Goal: Information Seeking & Learning: Check status

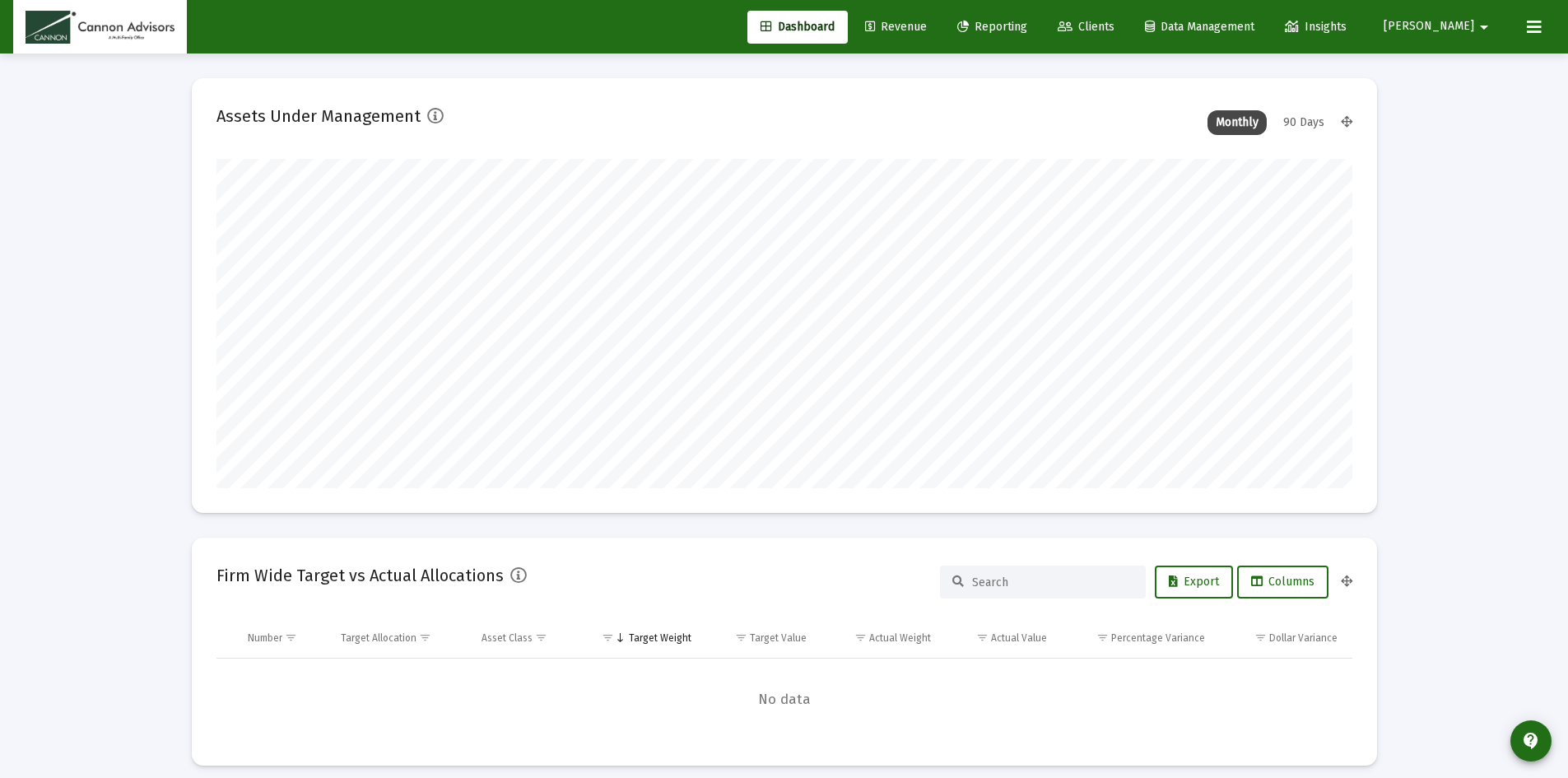
scroll to position [330, 611]
type input "[DATE]"
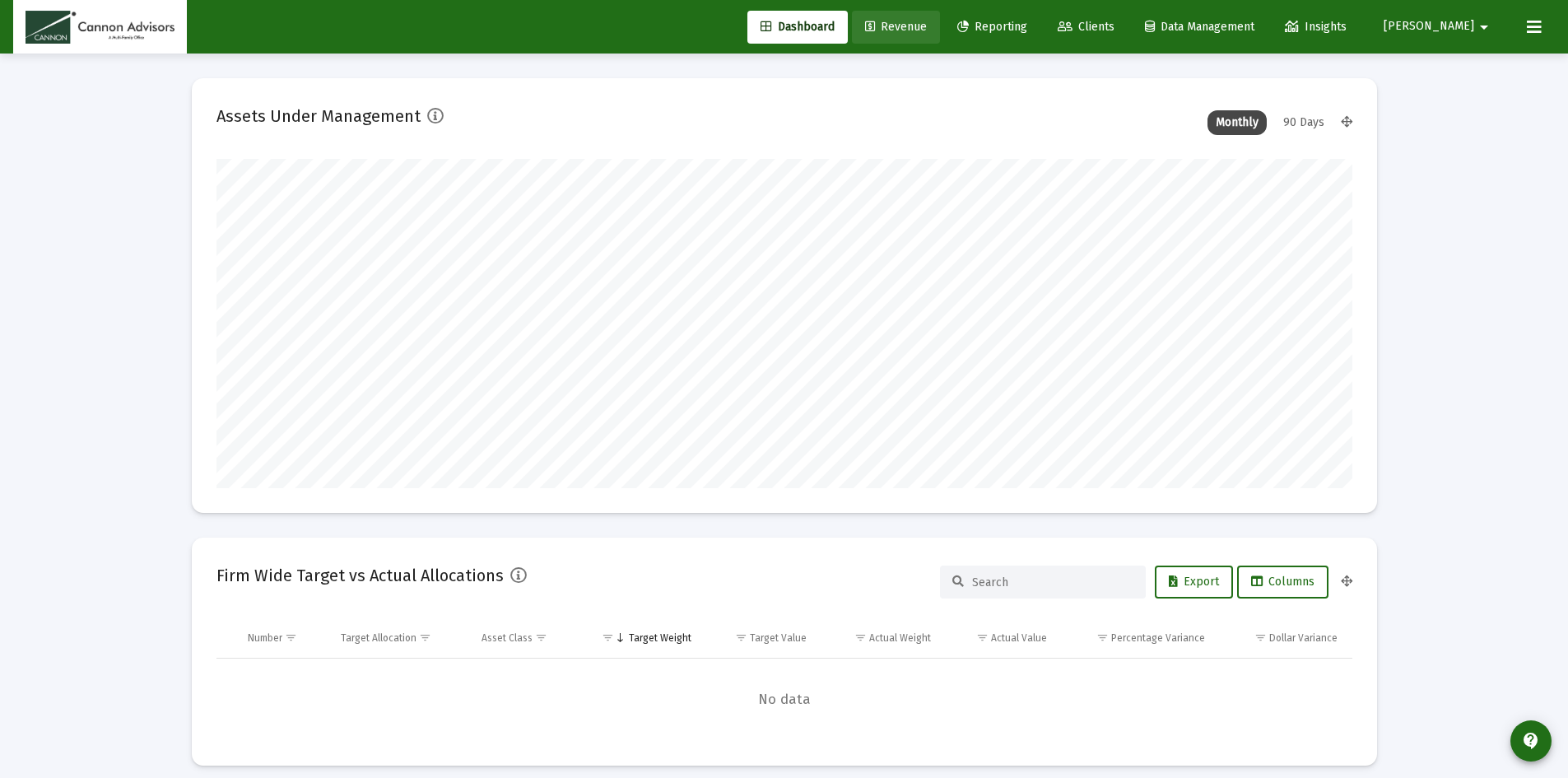
click at [927, 26] on span "Revenue" at bounding box center [896, 27] width 61 height 14
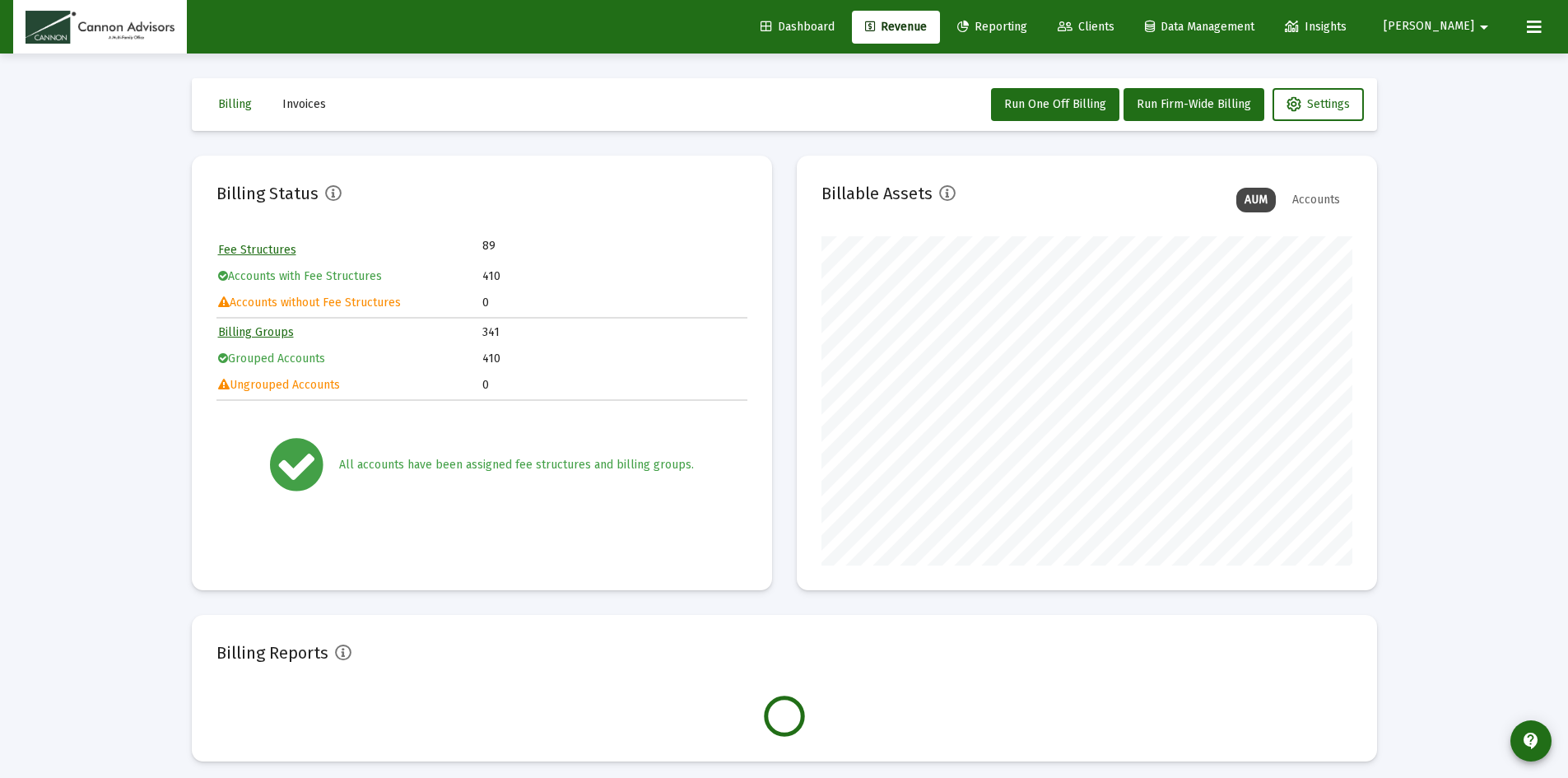
scroll to position [330, 531]
click at [781, 147] on div "Billing Invoices Run One Off Billing Run Firm-Wide Billing Settings Billing Sta…" at bounding box center [784, 420] width 1234 height 732
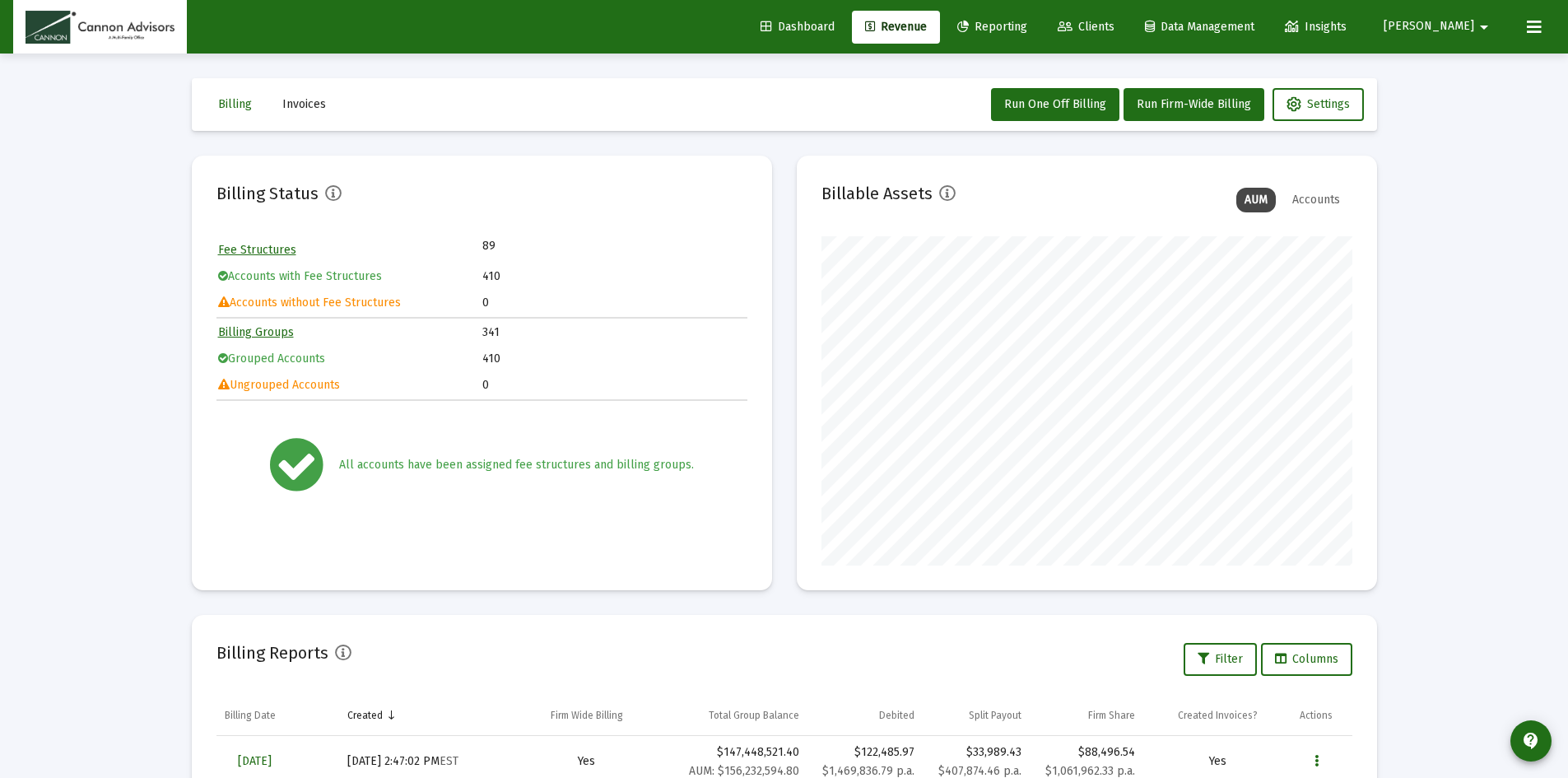
click at [780, 154] on div "Billing Invoices Run One Off Billing Run Firm-Wide Billing Settings Billing Sta…" at bounding box center [784, 574] width 1234 height 1041
click at [1423, 130] on div "Loading... Billing Invoices Run One Off Billing Run Firm-Wide Billing Settings …" at bounding box center [784, 547] width 1568 height 1094
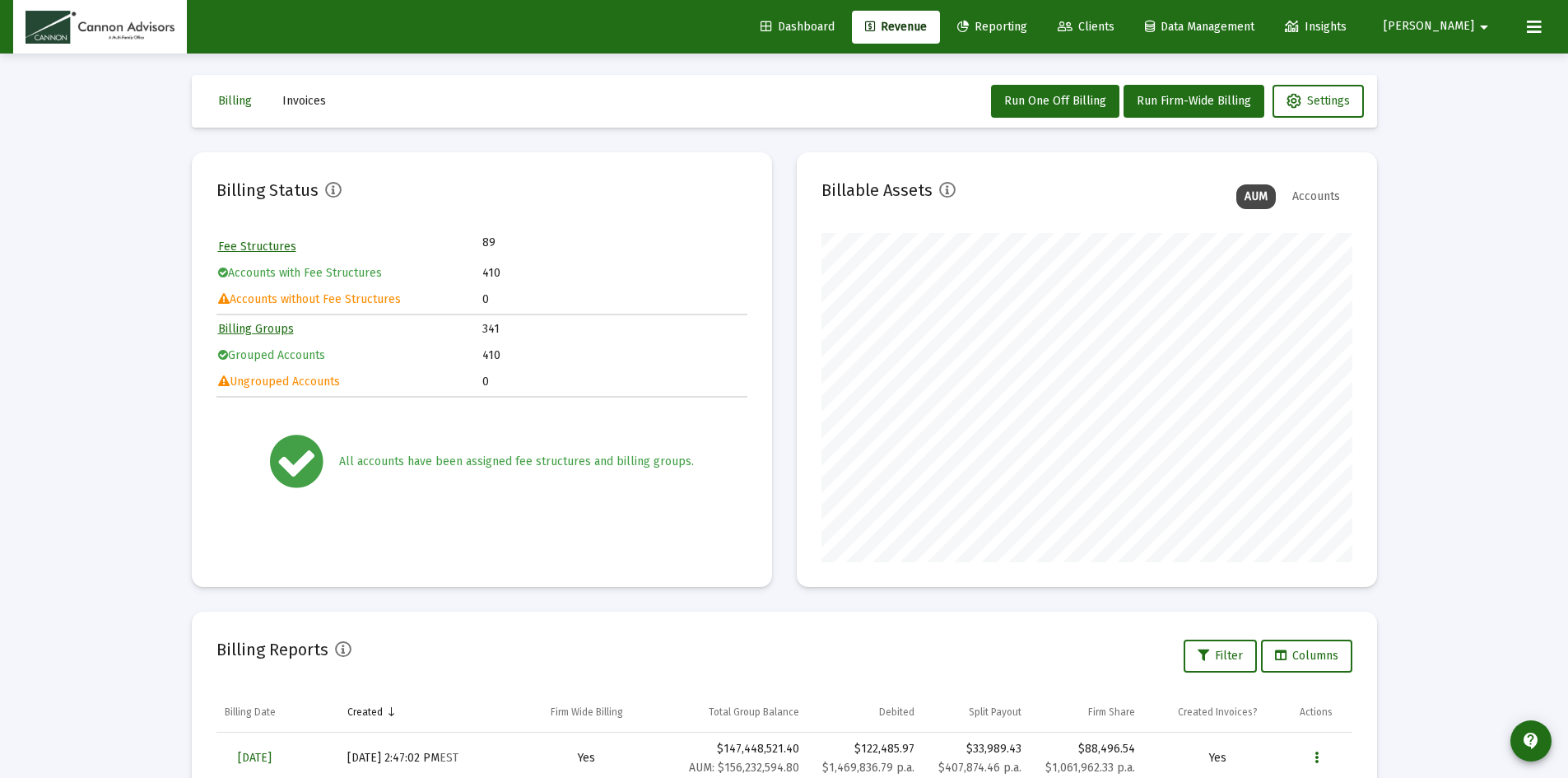
scroll to position [0, 0]
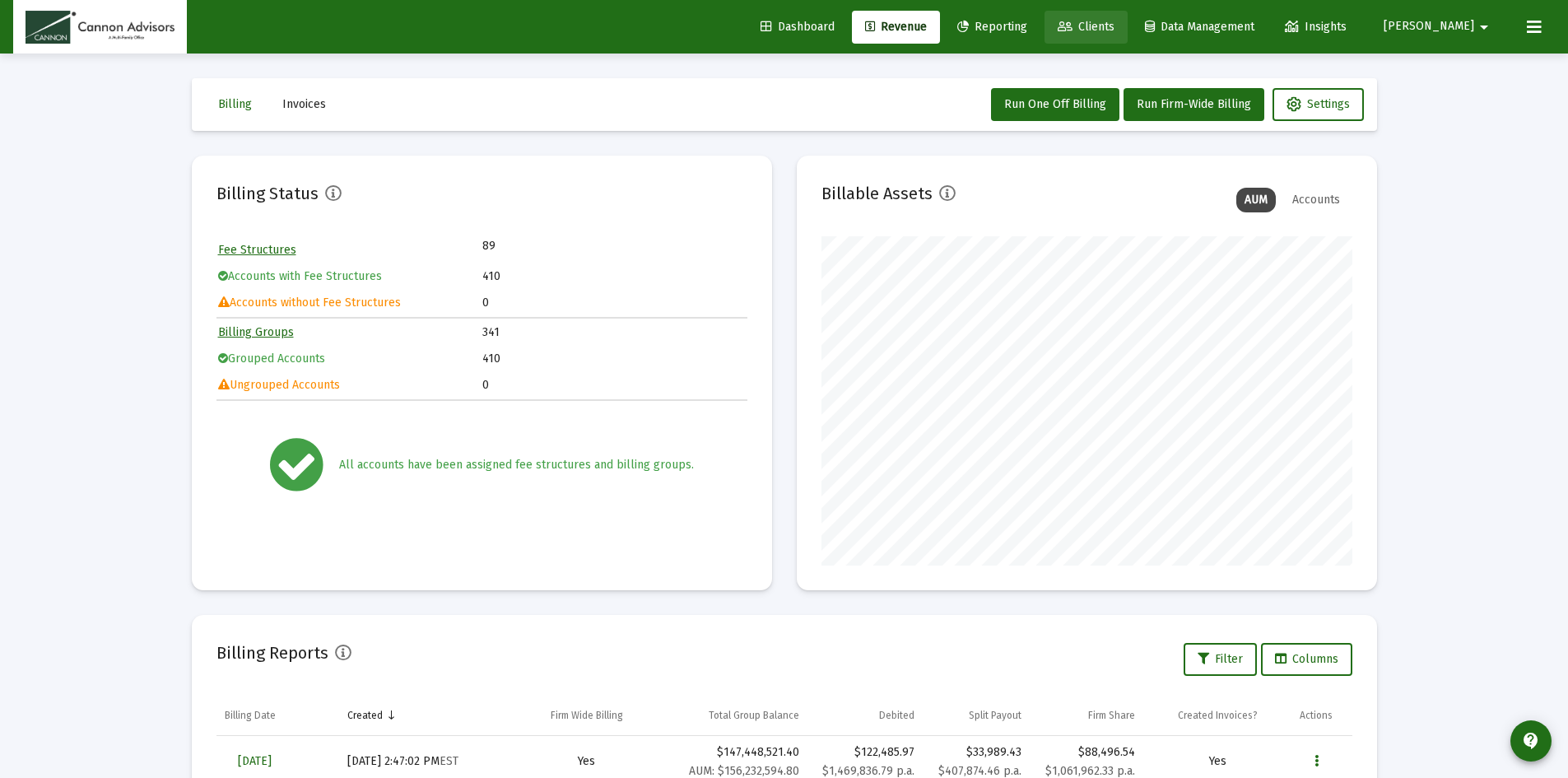
click at [1115, 28] on span "Clients" at bounding box center [1086, 27] width 57 height 14
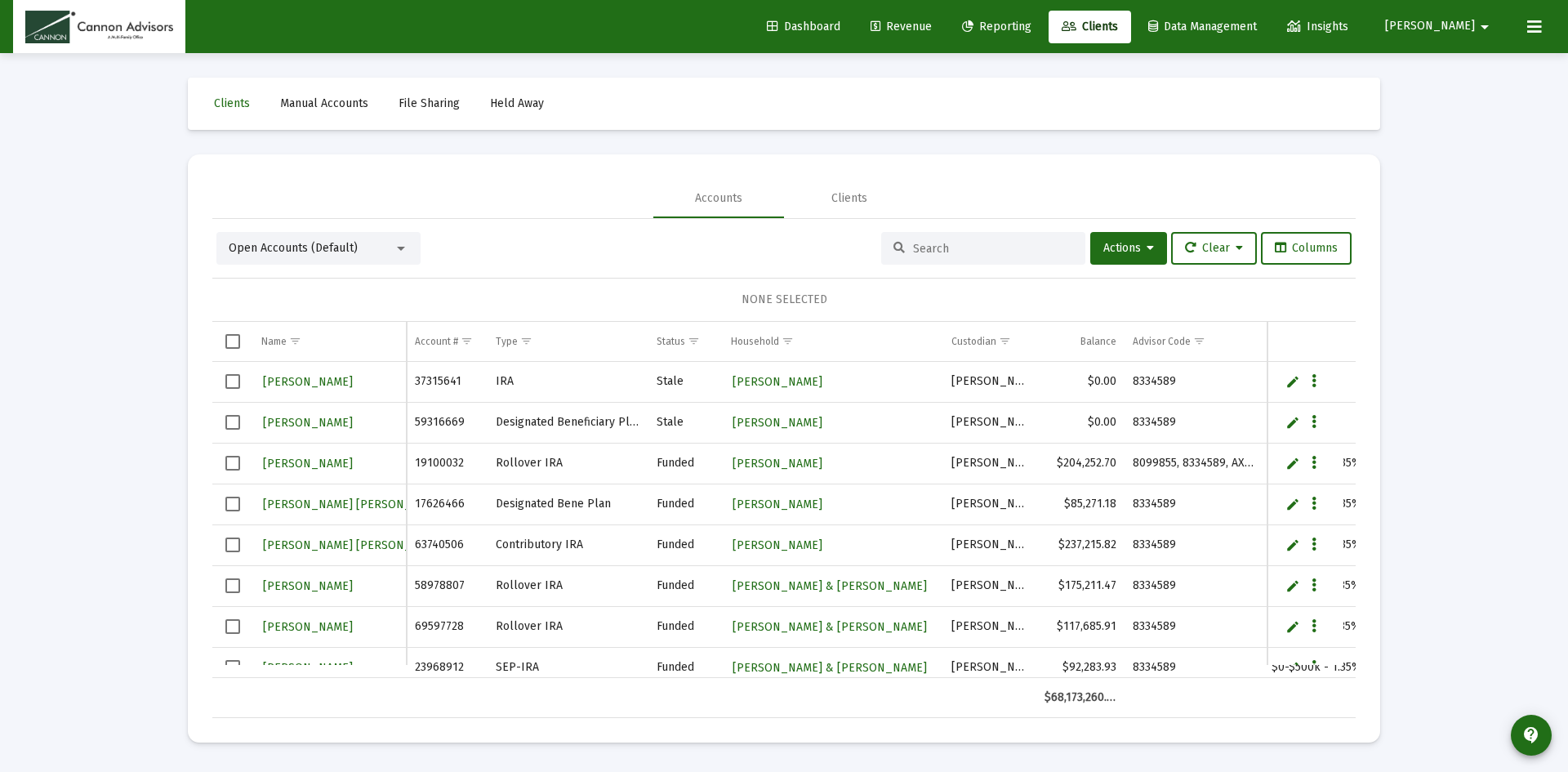
click at [931, 244] on input at bounding box center [993, 248] width 160 height 14
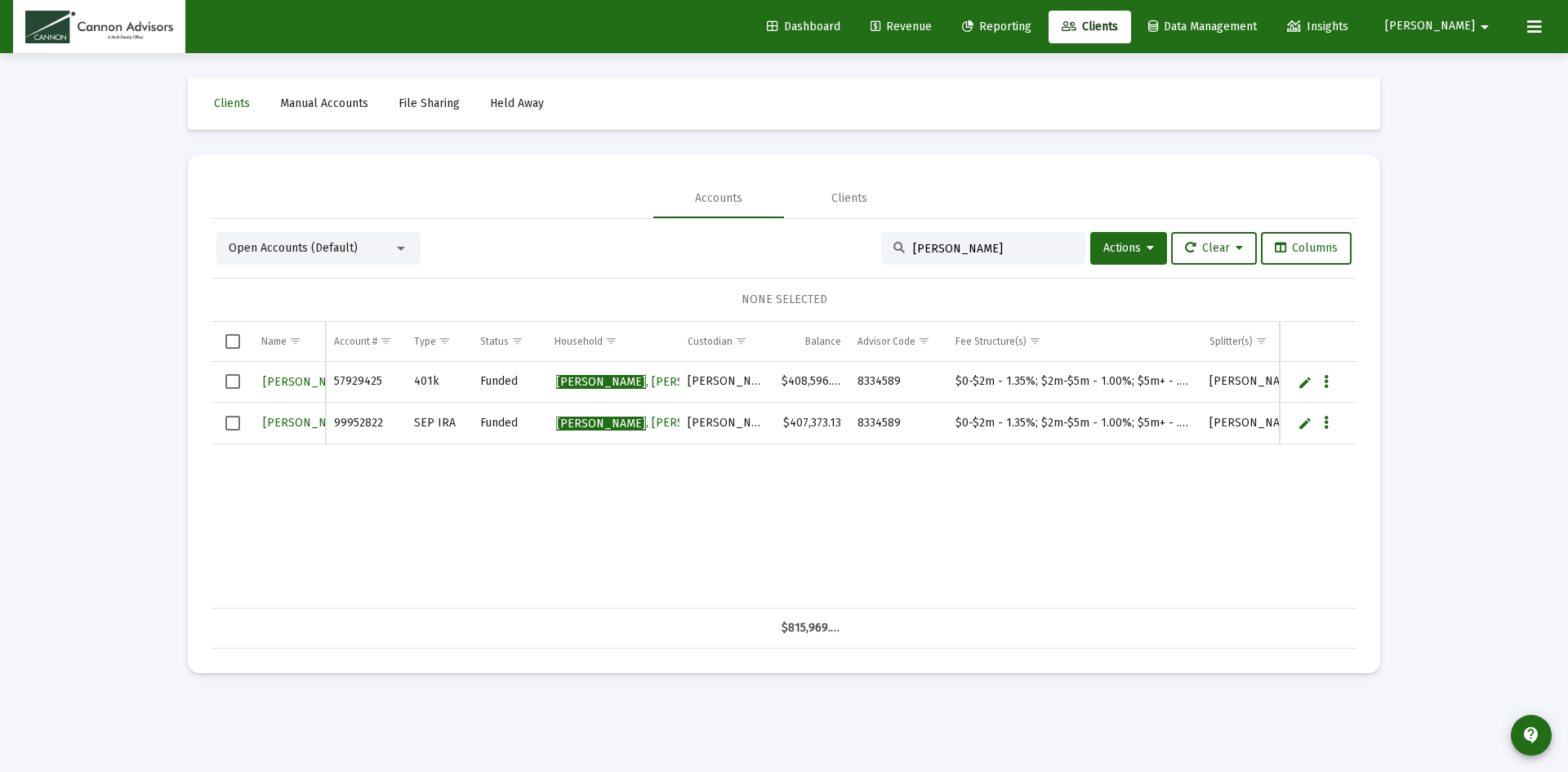
type input "[PERSON_NAME]"
click at [128, 311] on div "Loading... Clients Manual Accounts File Sharing Held Away Accounts Clients Open…" at bounding box center [784, 386] width 1568 height 772
click at [848, 95] on mat-toolbar-row "Clients Manual Accounts File Sharing Held Away" at bounding box center [784, 104] width 1192 height 52
click at [529, 176] on mat-card "Accounts Clients Open Accounts (Default) [PERSON_NAME] Actions Clear Columns NO…" at bounding box center [784, 413] width 1192 height 518
click at [1118, 27] on span "Clients" at bounding box center [1090, 27] width 56 height 14
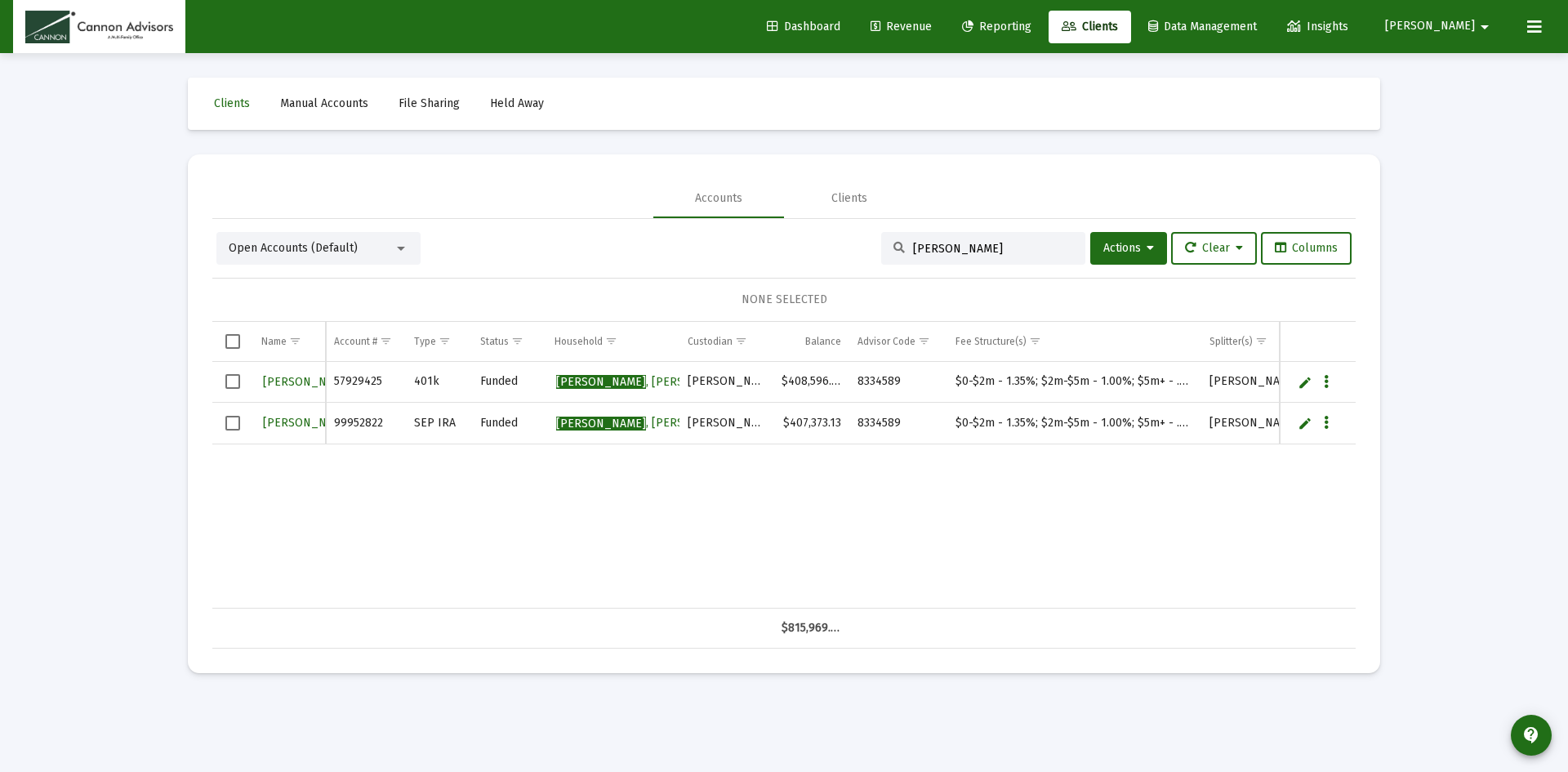
click at [932, 26] on span "Revenue" at bounding box center [901, 27] width 61 height 14
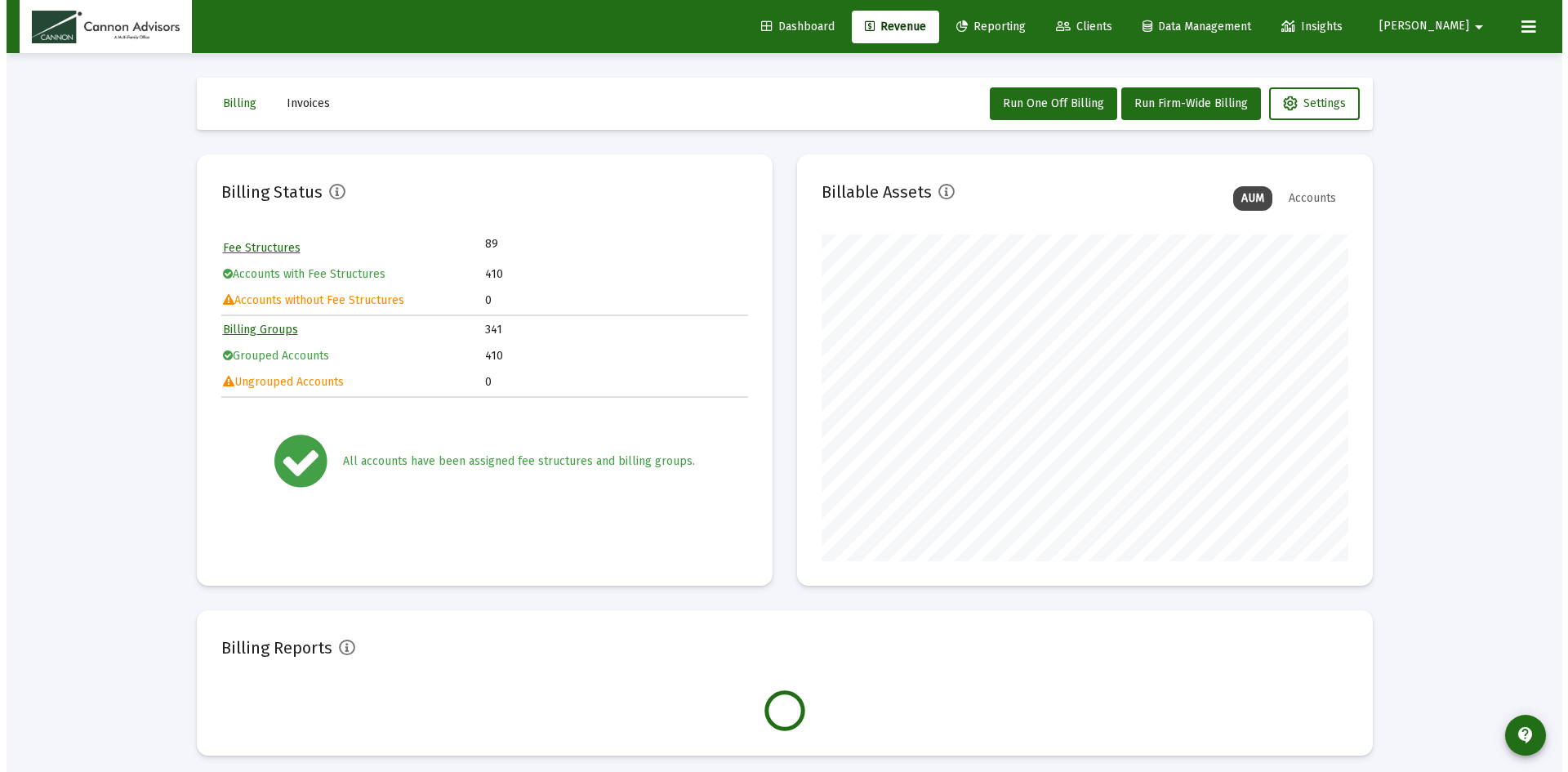
scroll to position [327, 527]
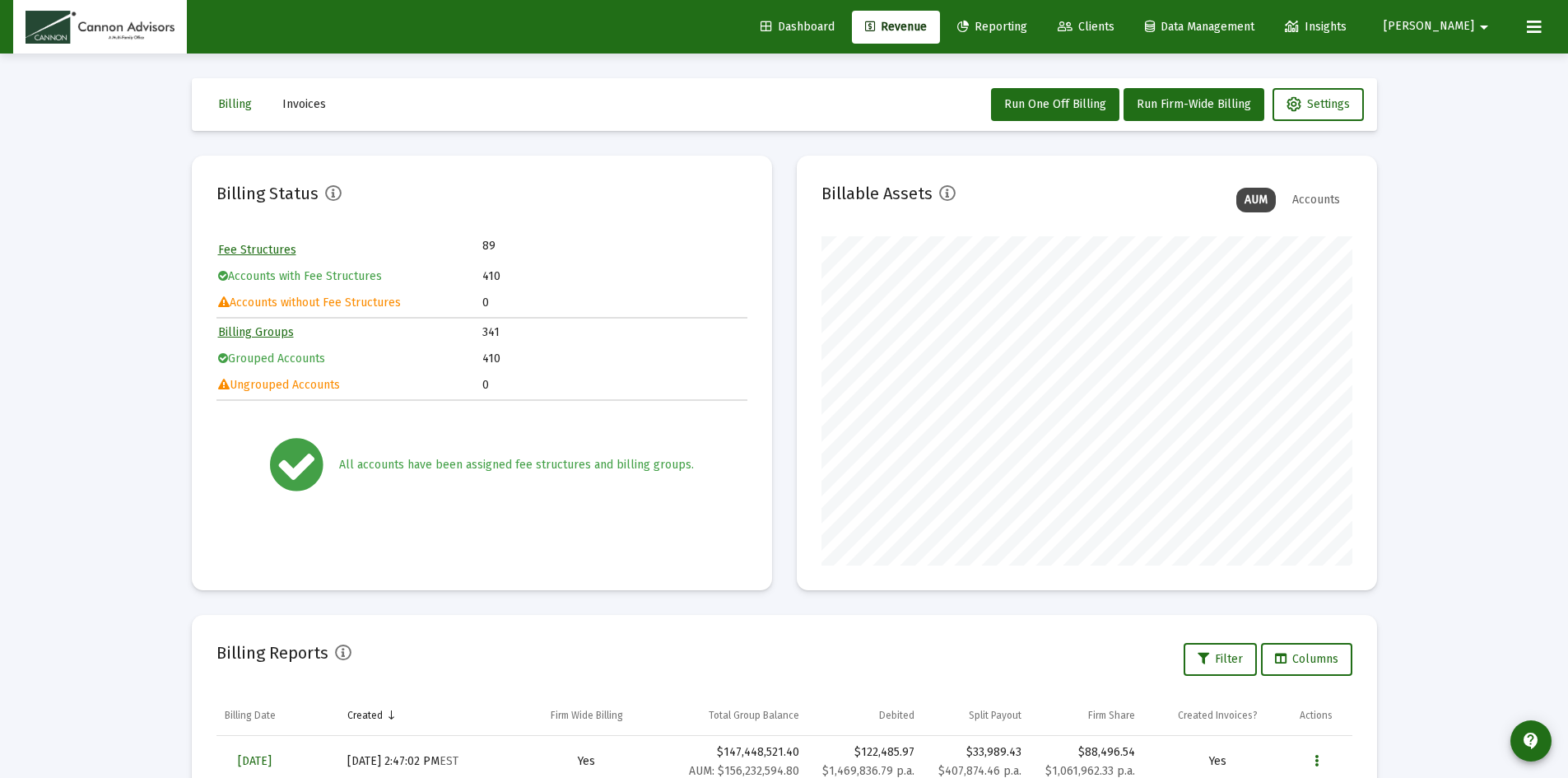
click at [1026, 26] on span "Reporting" at bounding box center [992, 27] width 70 height 14
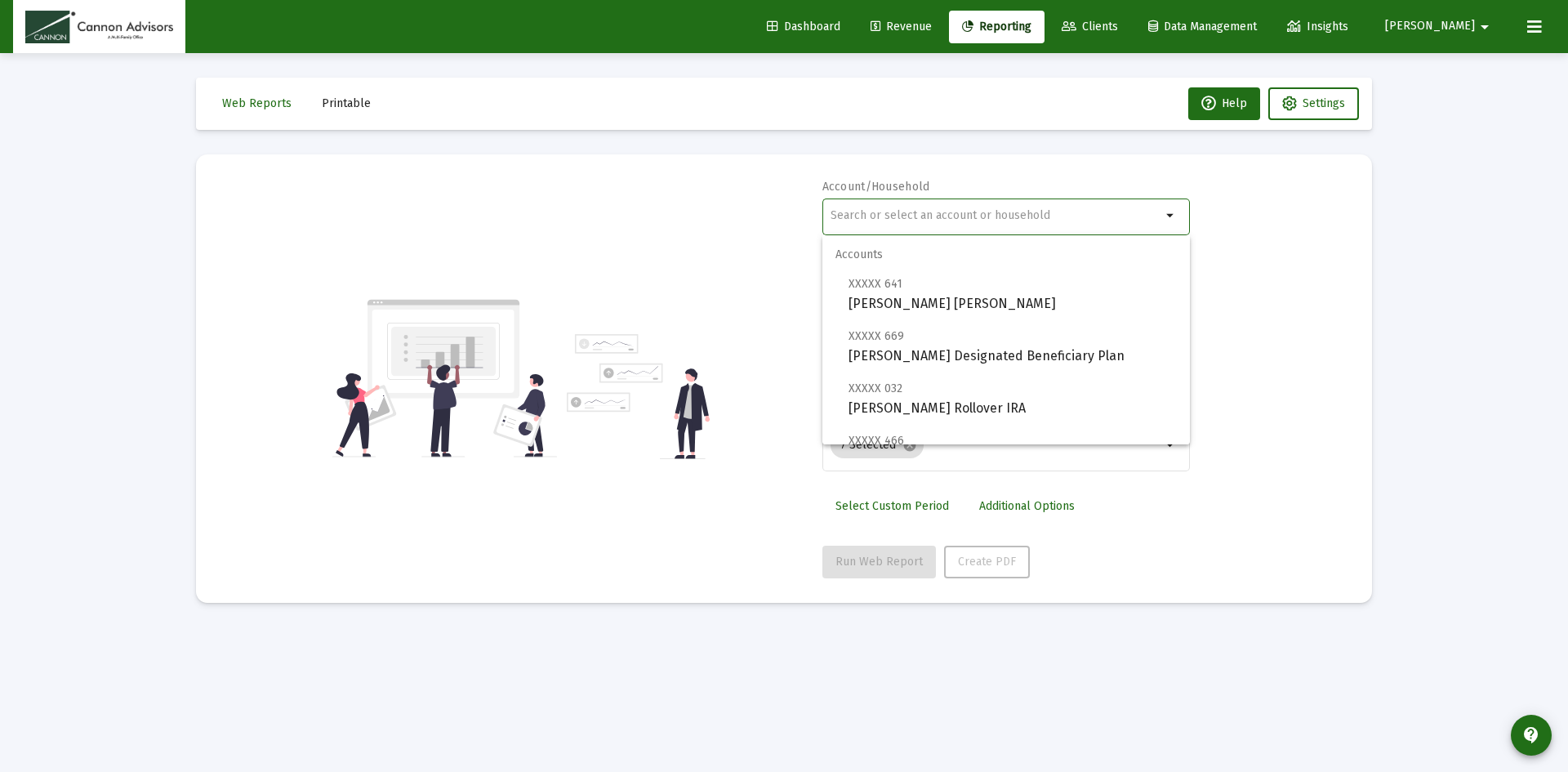
click at [991, 216] on input "text" at bounding box center [997, 216] width 331 height 13
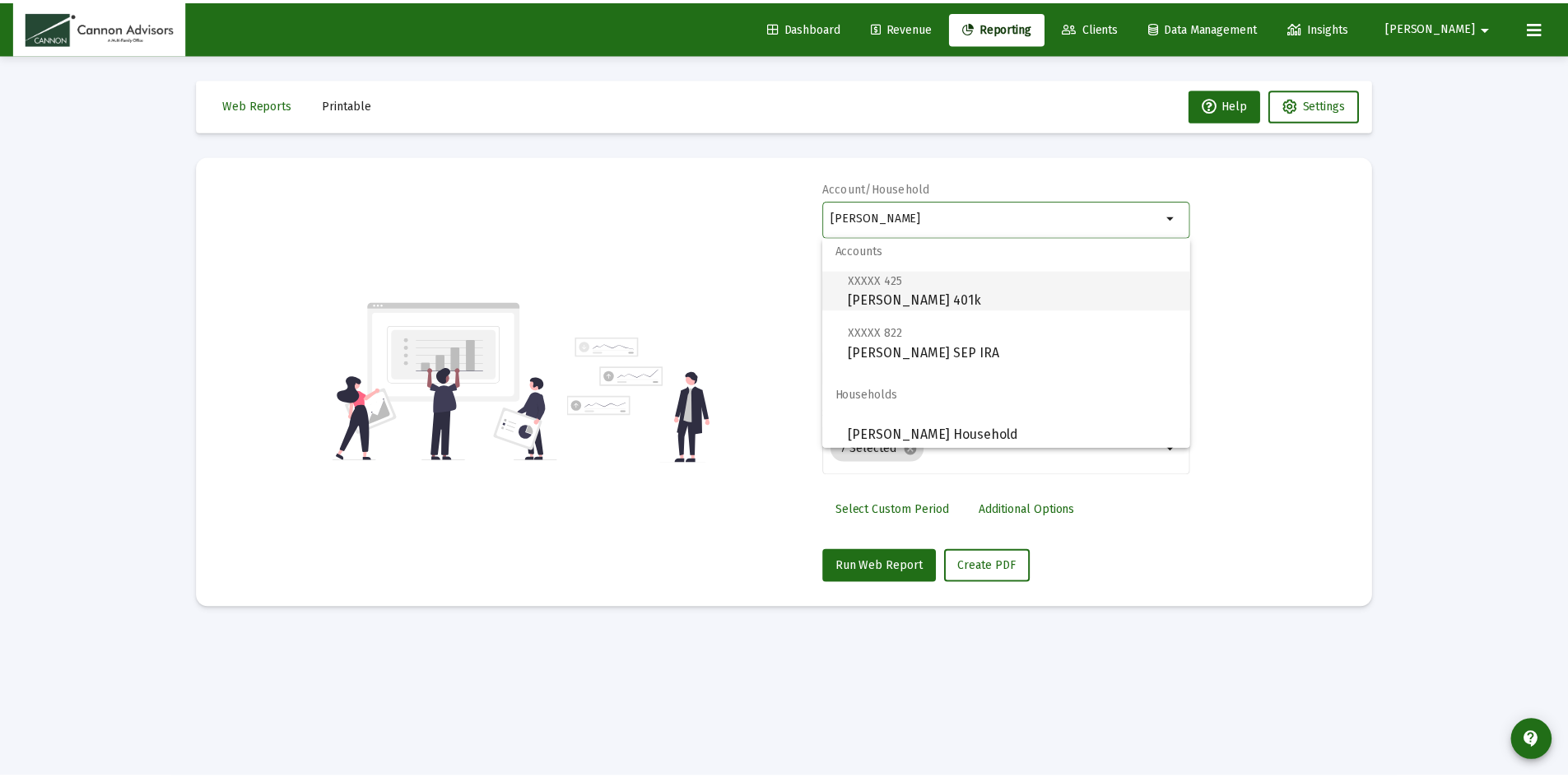
scroll to position [13, 0]
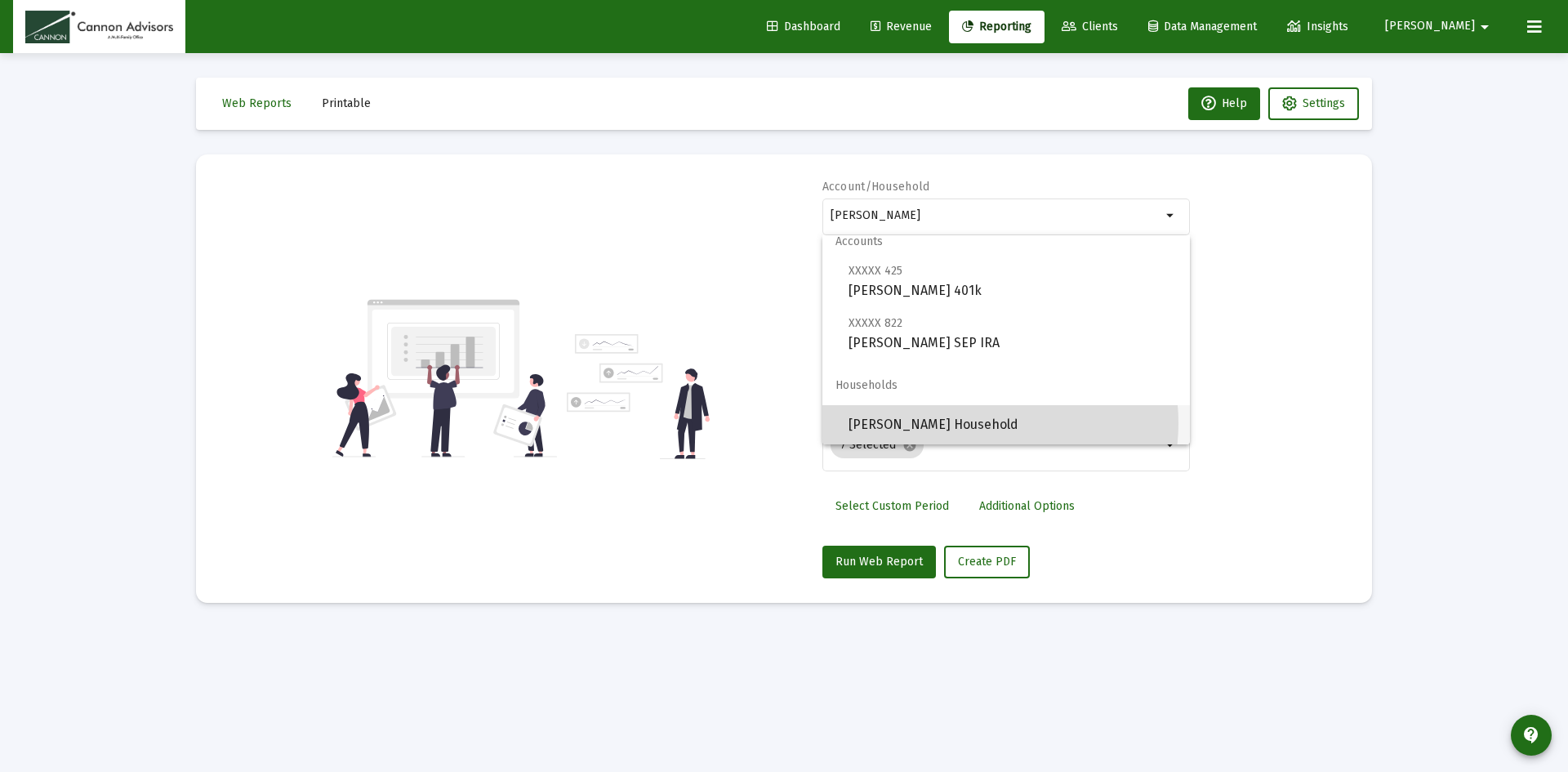
click at [976, 423] on span "[PERSON_NAME] Household" at bounding box center [1012, 424] width 328 height 39
type input "[PERSON_NAME] Household"
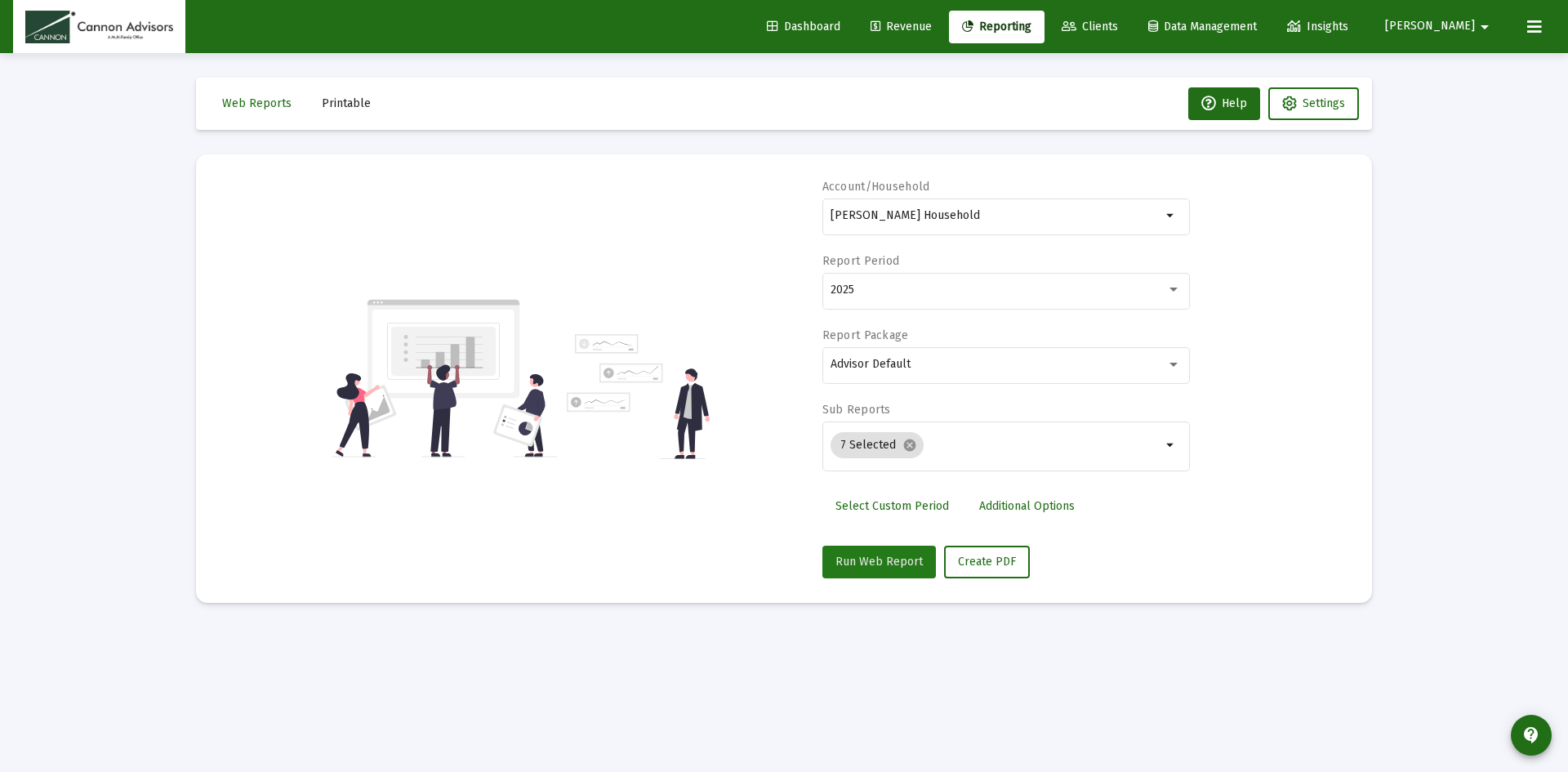
click at [888, 553] on button "Run Web Report" at bounding box center [879, 562] width 113 height 32
select select "View all"
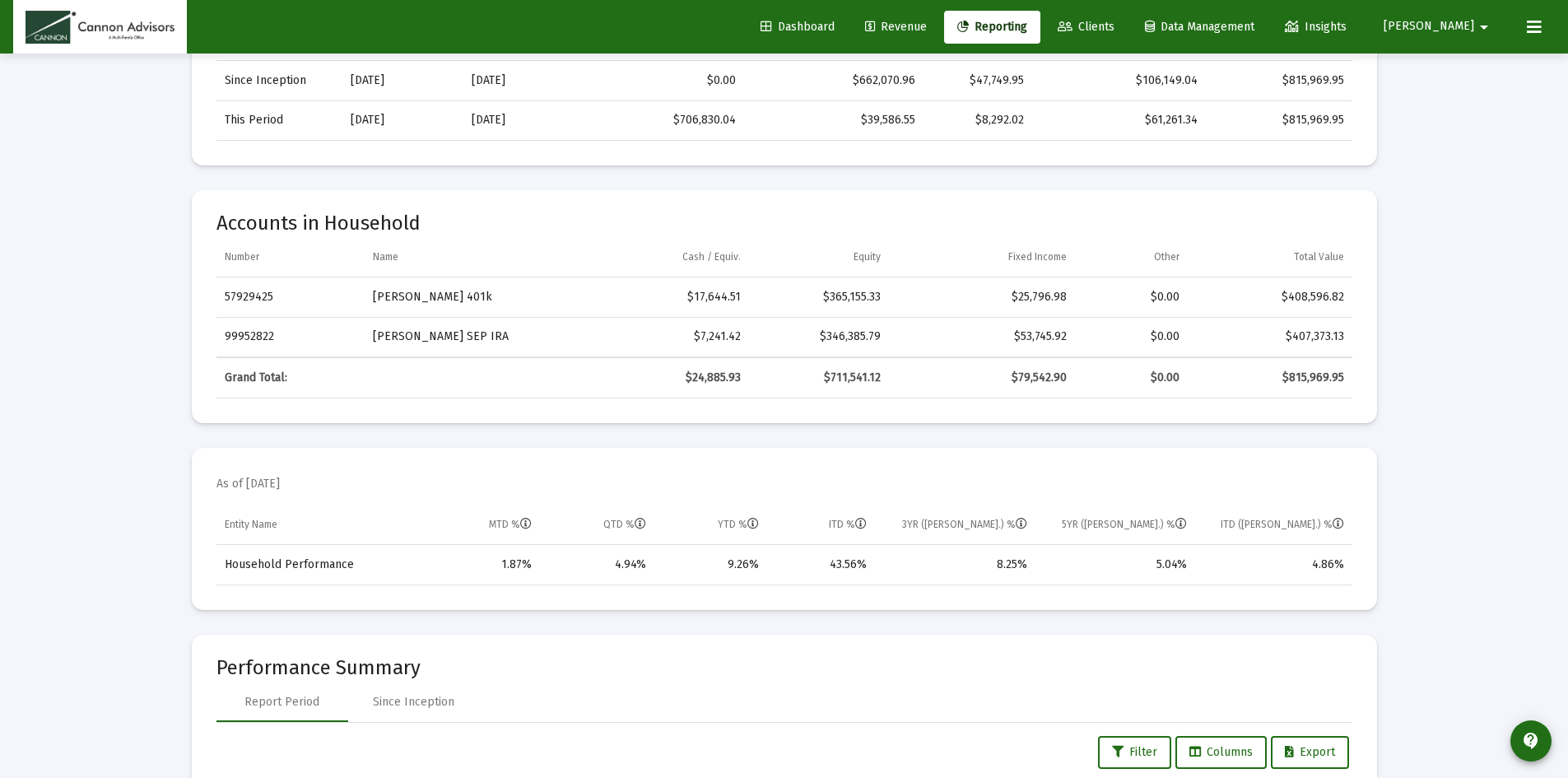
scroll to position [576, 0]
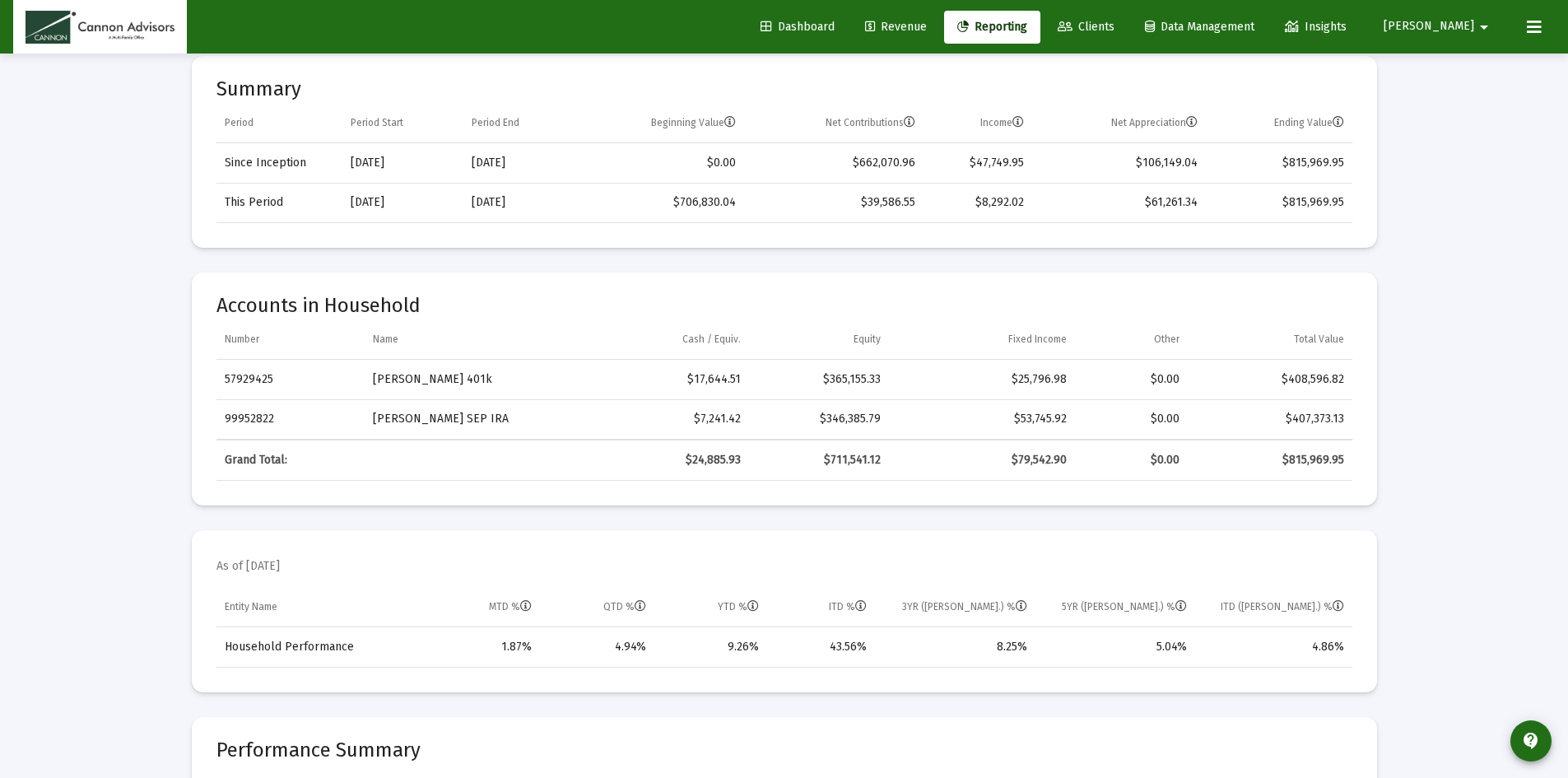
click at [392, 259] on div "Accounts in Household Number Name Cash / Equiv. Equity Fixed Income Other Total…" at bounding box center [784, 377] width 1186 height 258
